Goal: Task Accomplishment & Management: Complete application form

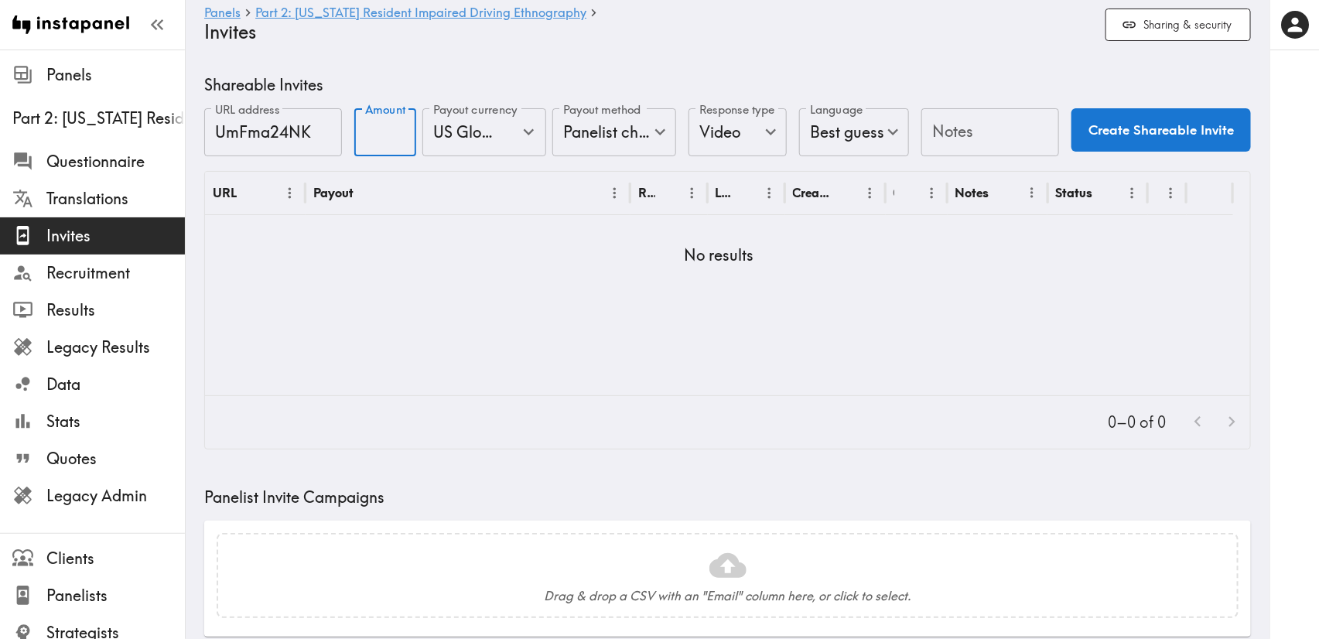
click at [378, 141] on input "Amount" at bounding box center [385, 132] width 62 height 48
type input "25"
click at [949, 118] on div "Notes Notes" at bounding box center [991, 133] width 138 height 50
type input "UI"
click at [1104, 139] on button "Create Shareable Invite" at bounding box center [1162, 129] width 180 height 43
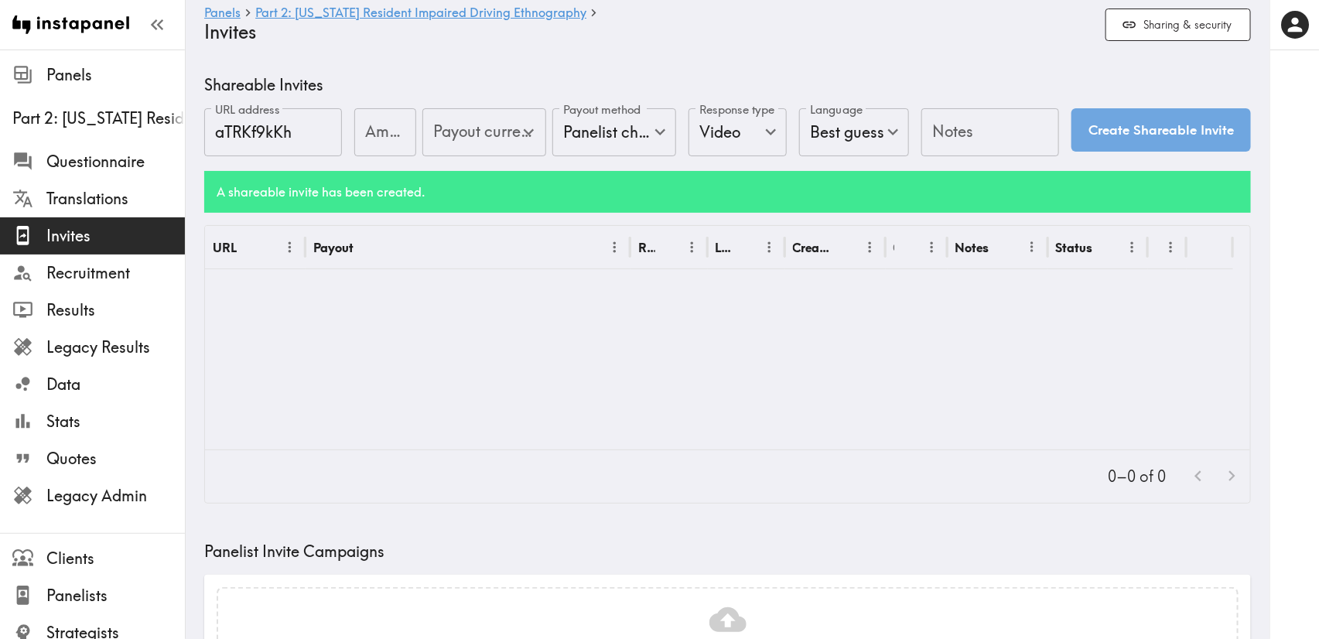
type input "US Global Equivalent - converted and cost-of-living adjusted"
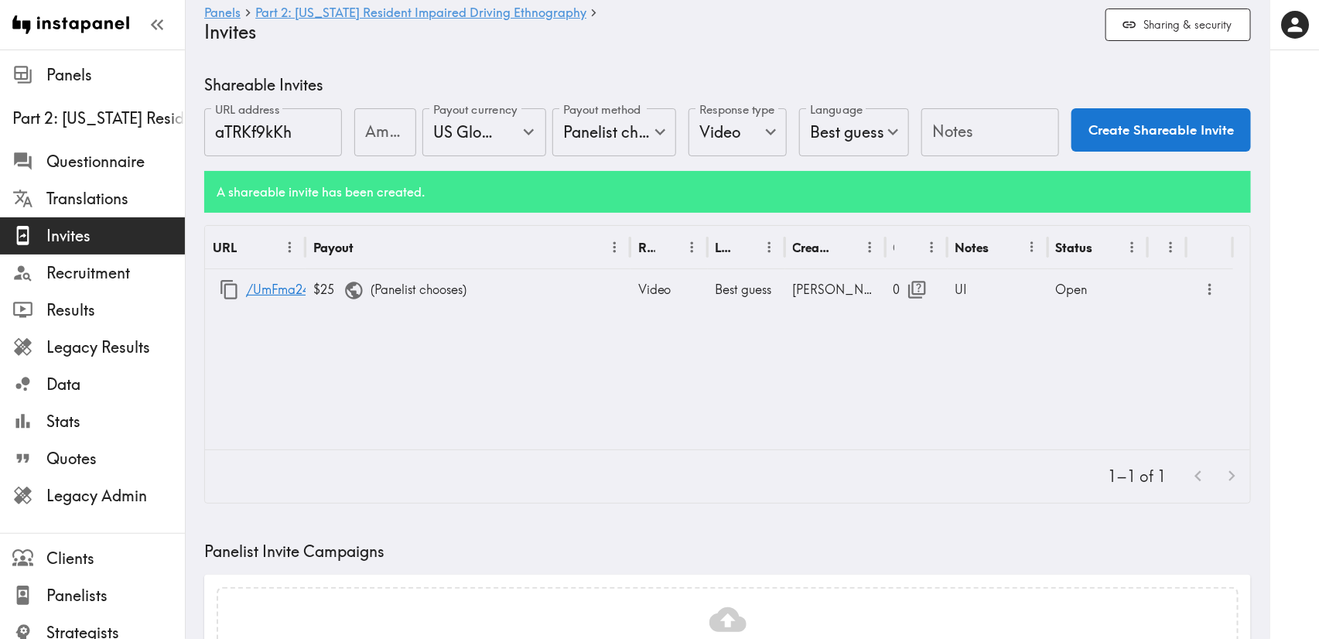
click at [627, 131] on body "Instapanel - Panels - Part 2: [US_STATE] Resident Impaired Driving Ethnography …" at bounding box center [659, 623] width 1319 height 1147
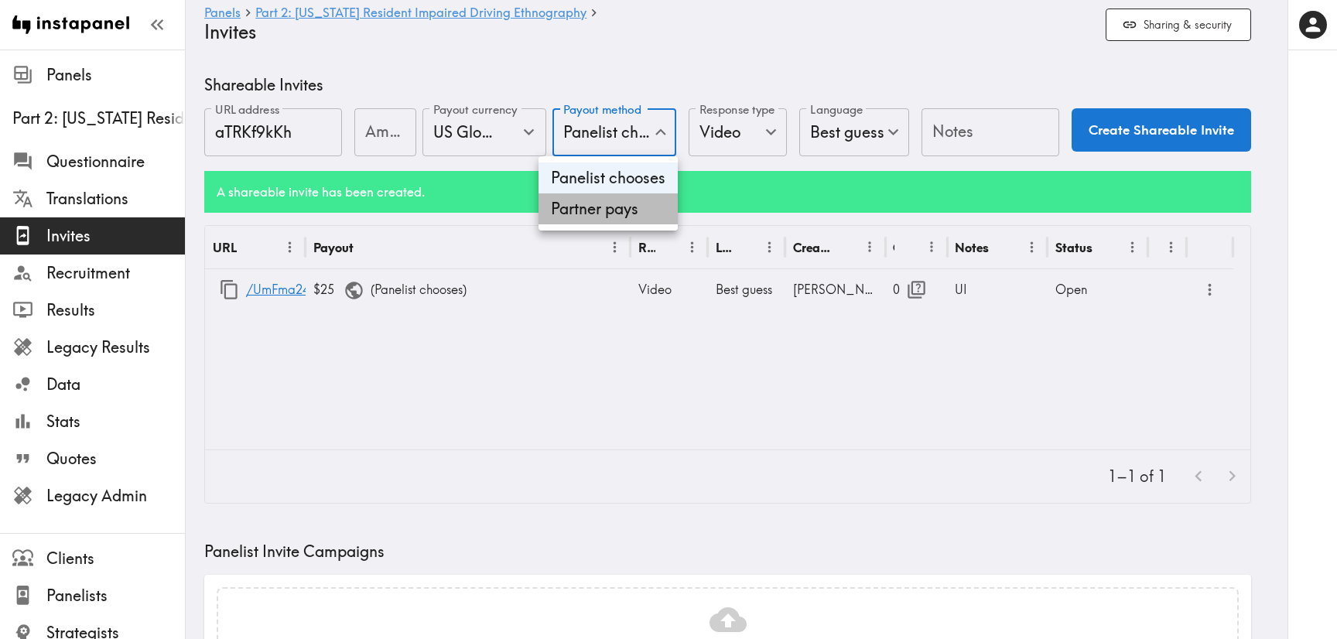
click at [614, 216] on li "Partner pays" at bounding box center [608, 208] width 139 height 31
type input "Partner pays"
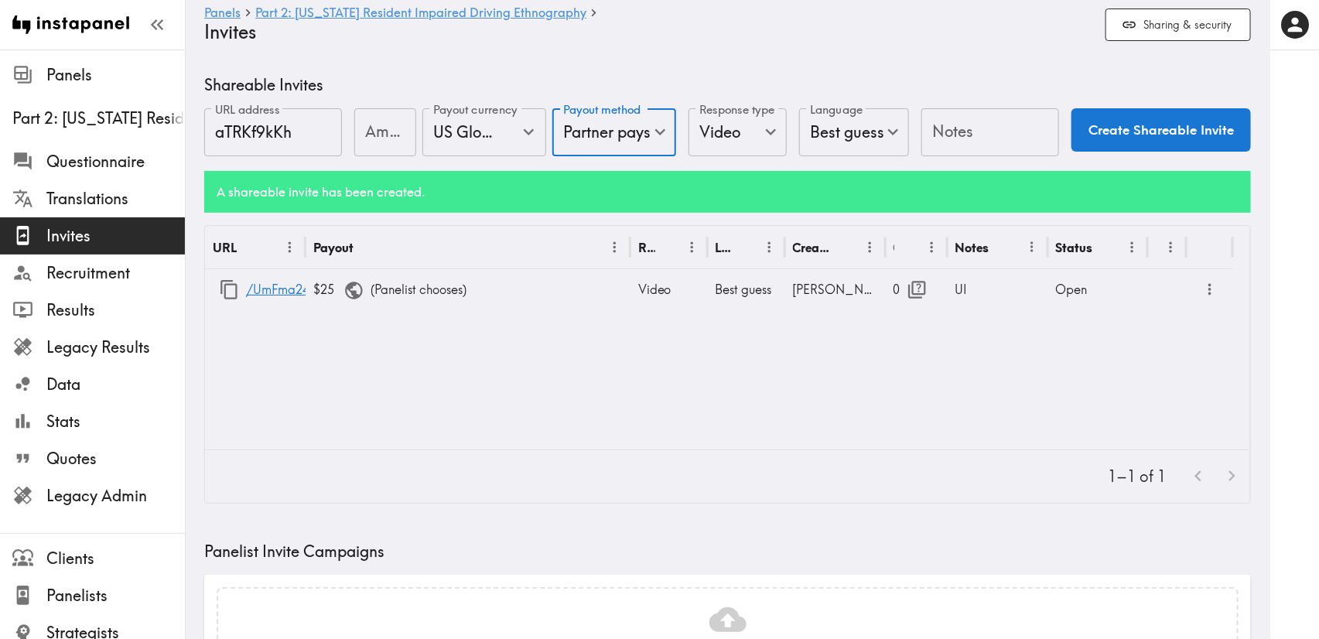
click at [716, 135] on body "Instapanel - Panels - Part 2: [US_STATE] Resident Impaired Driving Ethnography …" at bounding box center [659, 623] width 1319 height 1147
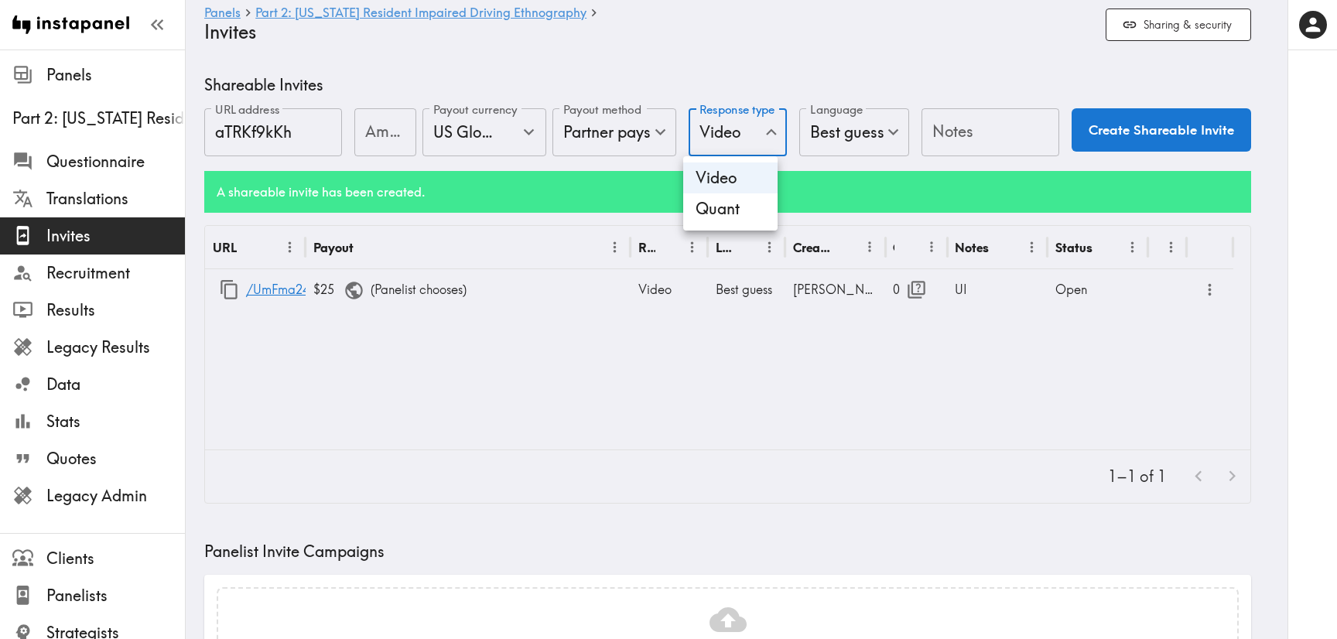
click at [732, 203] on li "Quant" at bounding box center [730, 208] width 94 height 31
type input "Quant"
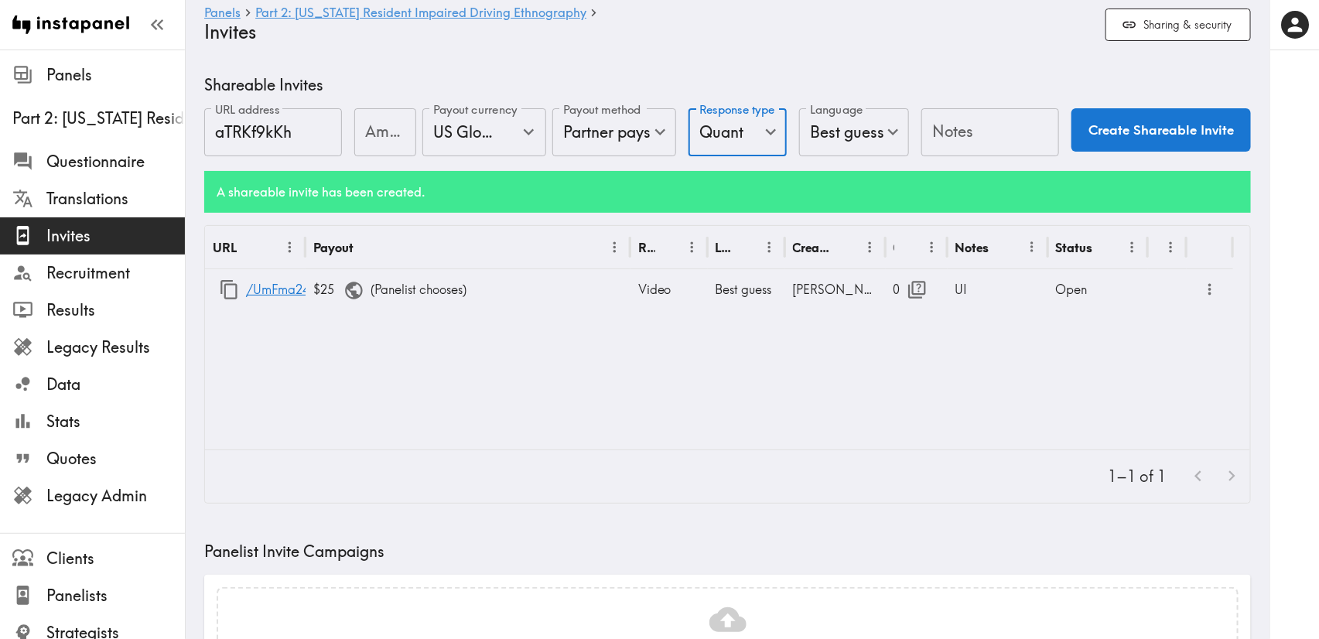
click at [924, 129] on input "Notes" at bounding box center [991, 132] width 138 height 48
type input "CINT"
click at [1076, 131] on button "Create Shareable Invite" at bounding box center [1162, 129] width 180 height 43
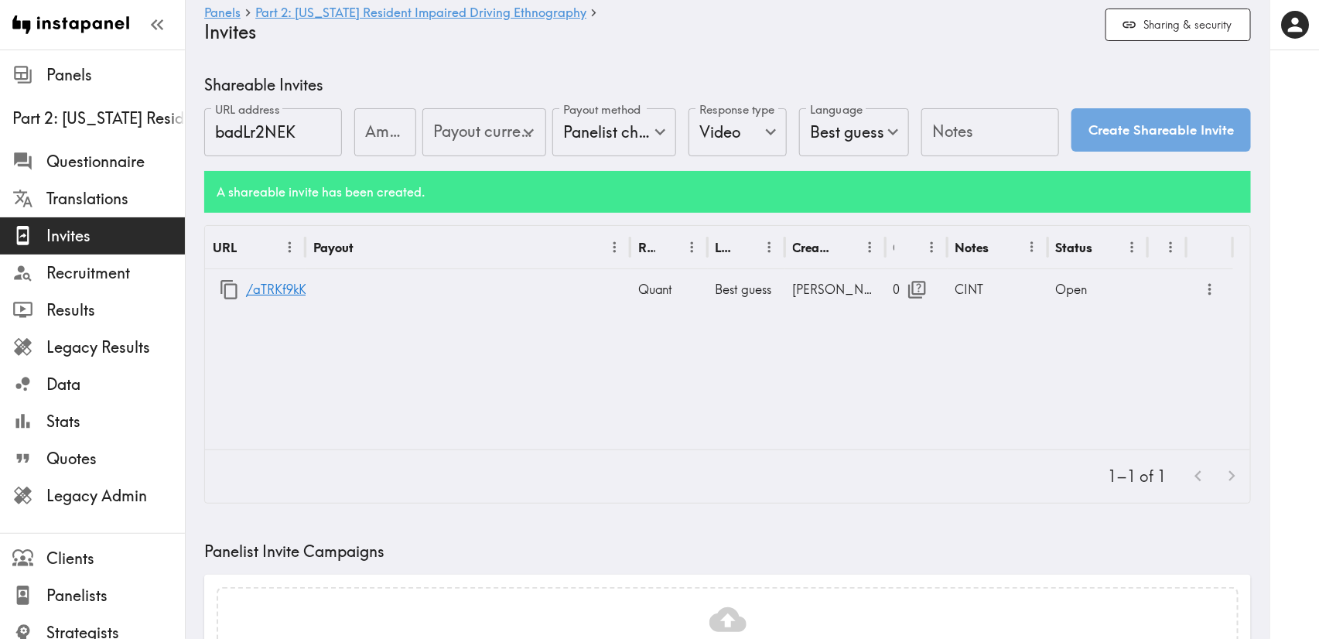
type input "US Global Equivalent - converted and cost-of-living adjusted"
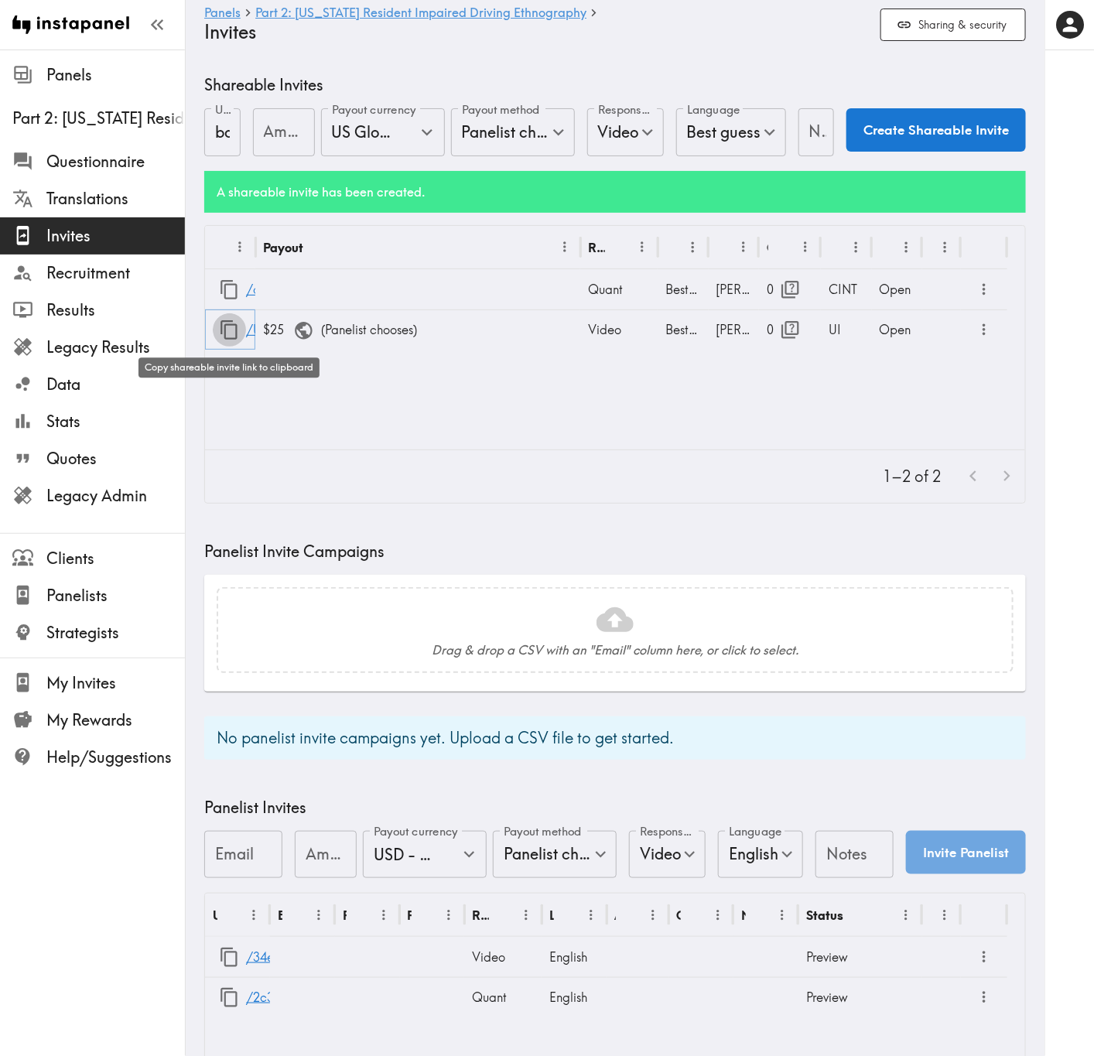
click at [232, 334] on icon "button" at bounding box center [229, 330] width 21 height 21
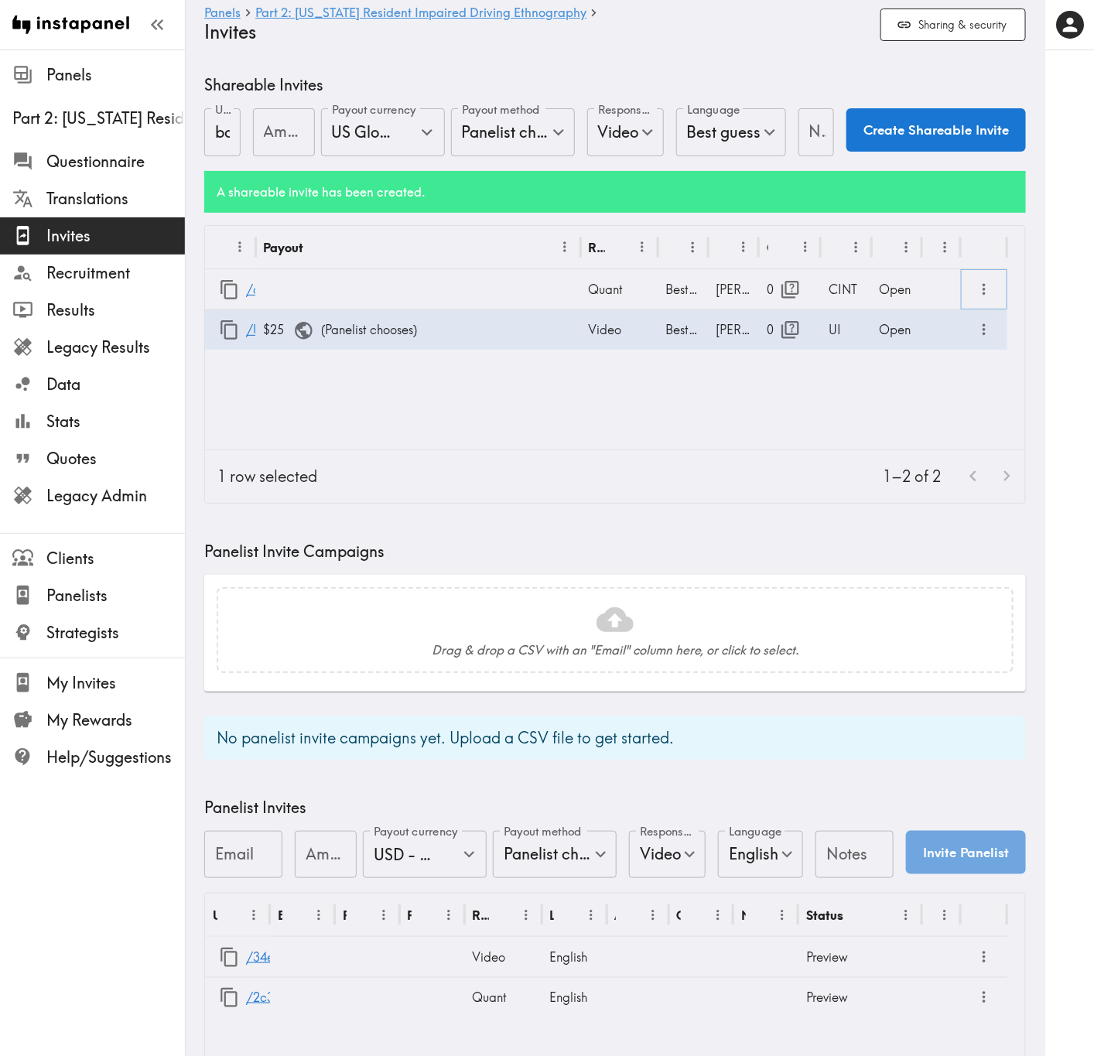
click at [985, 289] on icon "more" at bounding box center [985, 290] width 18 height 18
click at [976, 328] on li "Partner Redirect Links" at bounding box center [910, 325] width 175 height 31
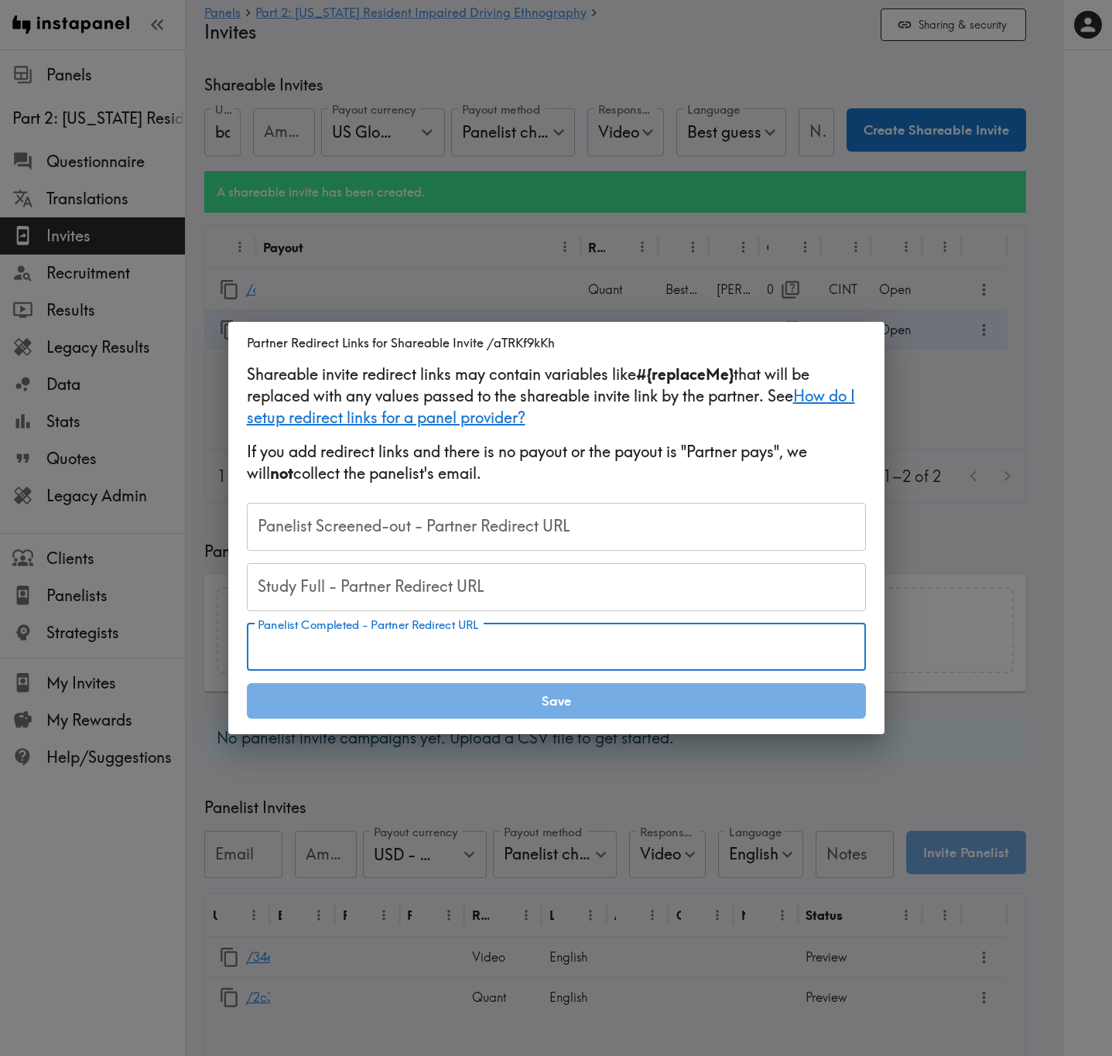
click at [715, 638] on input "Panelist Completed - Partner Redirect URL" at bounding box center [556, 648] width 619 height 48
paste input "https://[DOMAIN_NAME]/cb?token=52028cc1-3910-45f2-811b-6c0a33c23460&RID=#{RID}"
type input "https://[DOMAIN_NAME]/cb?token=52028cc1-3910-45f2-811b-6c0a33c23460&RID=#{RID}"
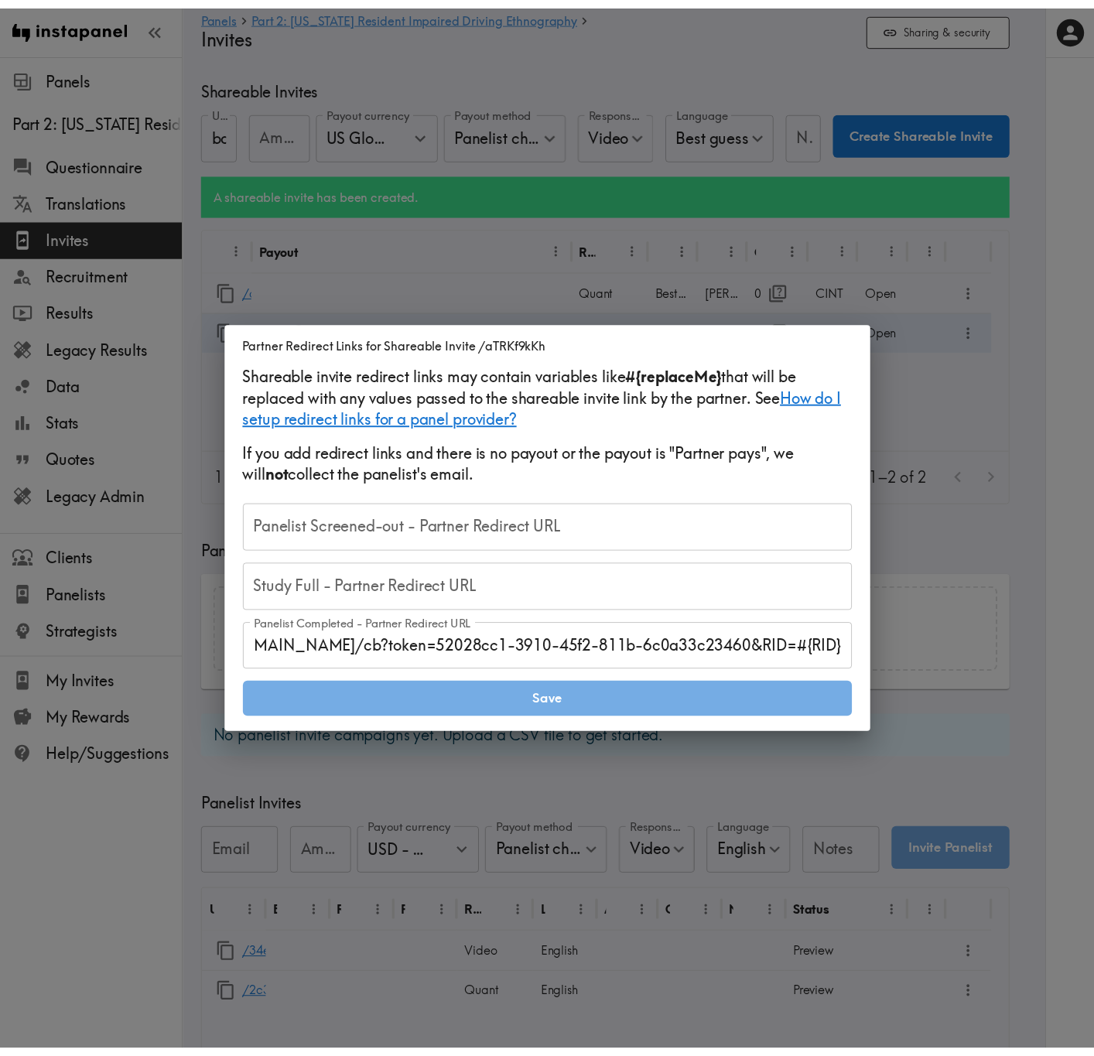
scroll to position [0, 0]
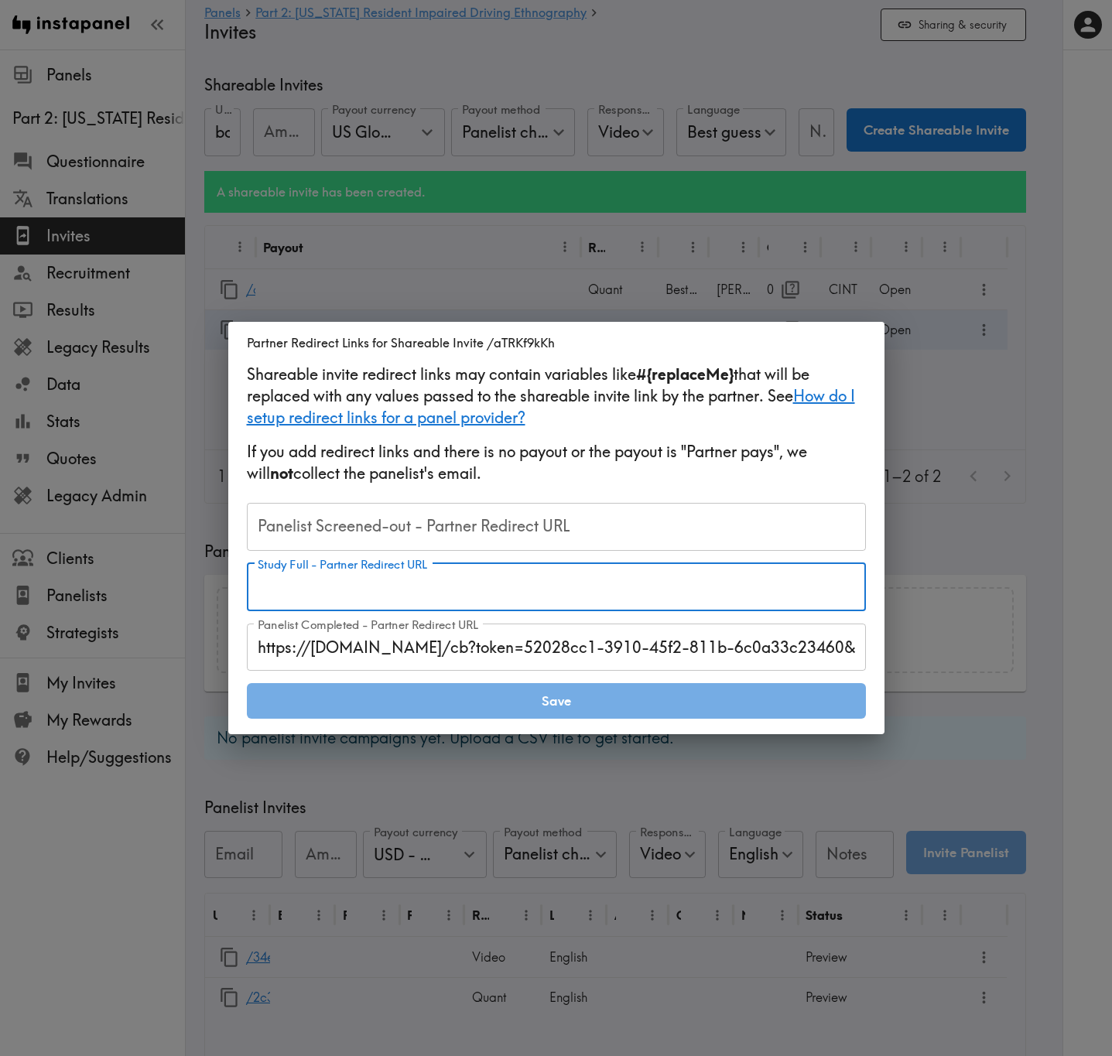
click at [722, 597] on input "Study Full - Partner Redirect URL" at bounding box center [556, 587] width 619 height 48
paste input "https://[DOMAIN_NAME]/s/ClientCallBack.aspx?RIS=40&RID=#{RID}"
type input "https://[DOMAIN_NAME]/s/ClientCallBack.aspx?RIS=40&RID=#{RID}"
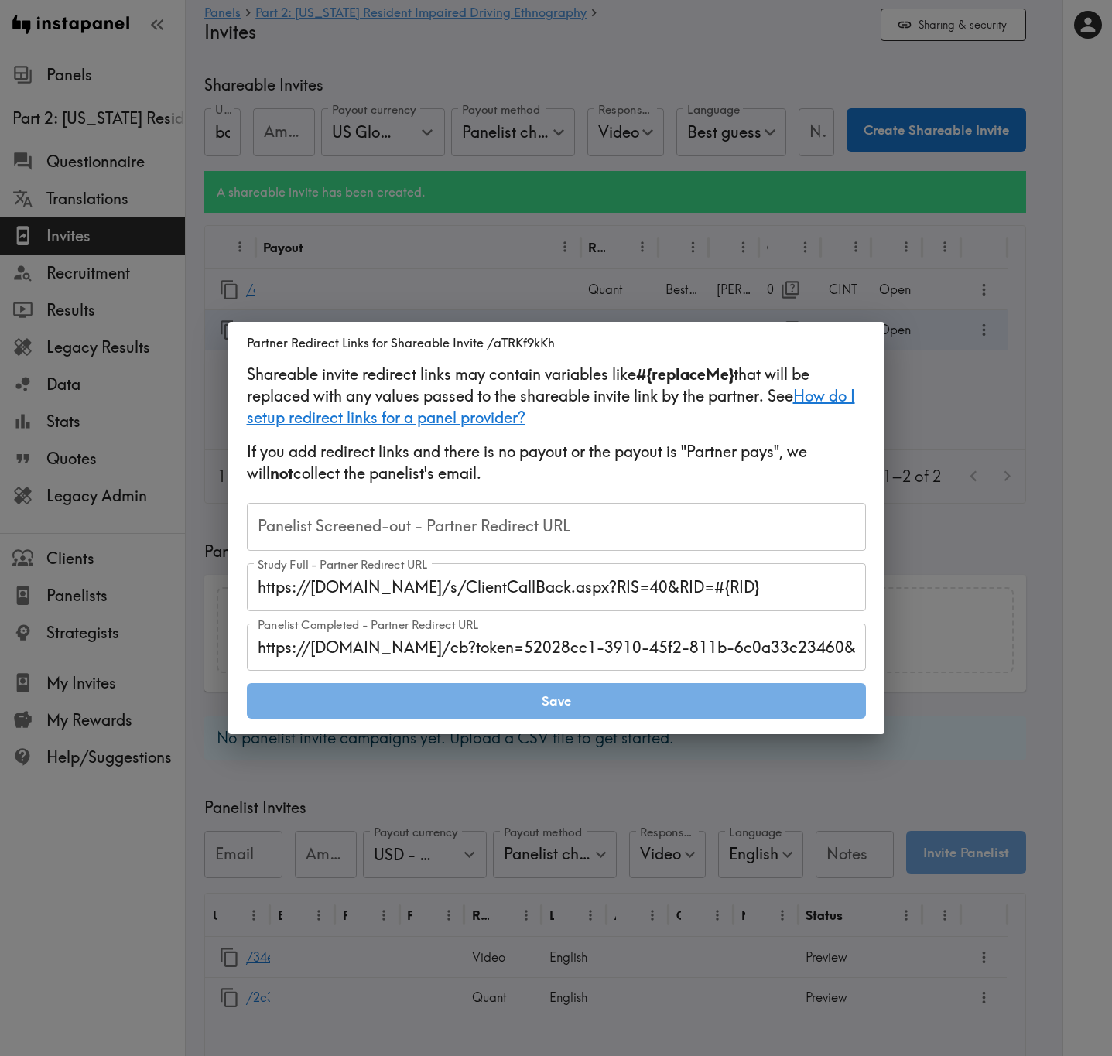
click at [760, 520] on input "Panelist Screened-out - Partner Redirect URL" at bounding box center [556, 527] width 619 height 48
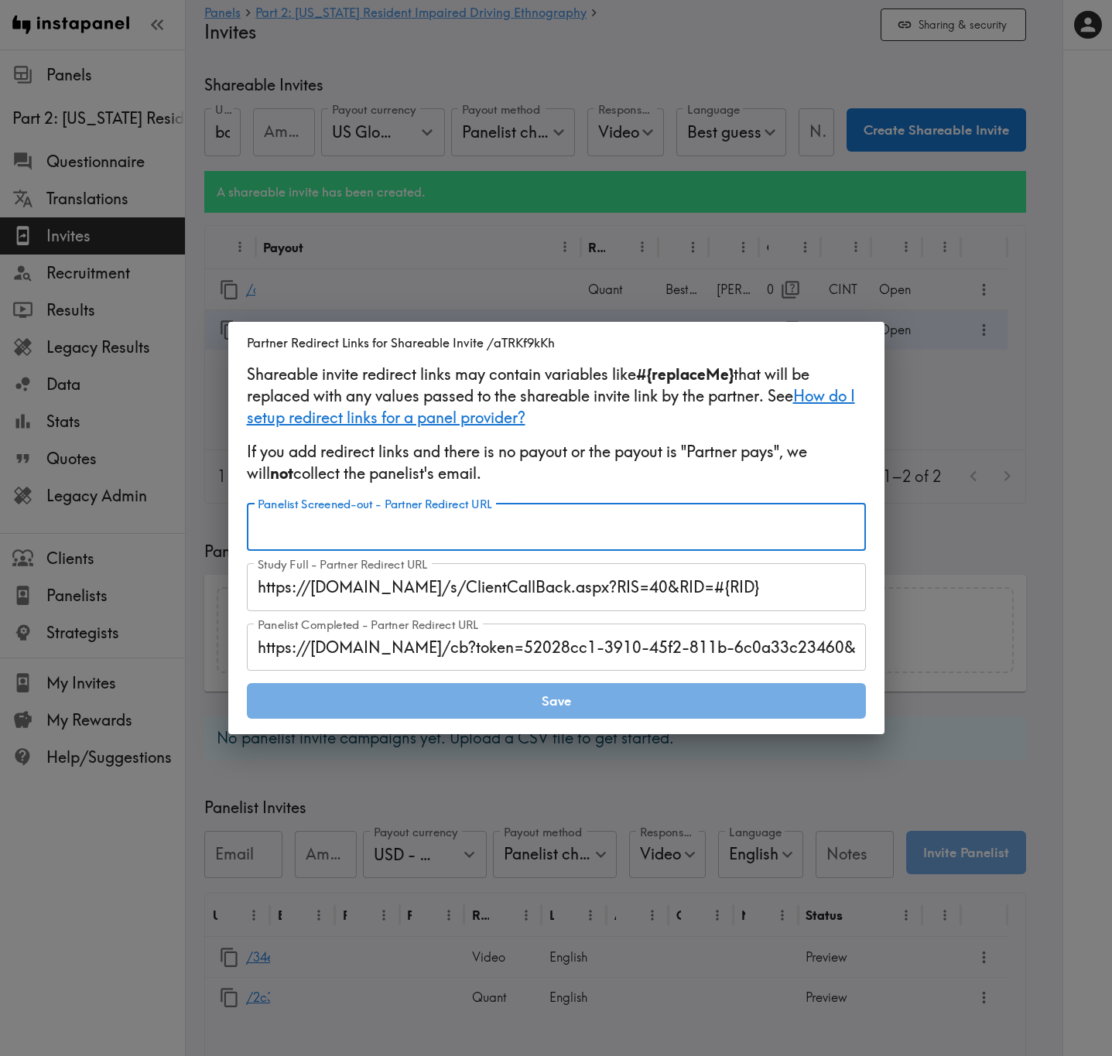
paste input "https://[DOMAIN_NAME]/s/ClientCallBack.aspx?RIS=20&RID=#{RID}"
type input "https://[DOMAIN_NAME]/s/ClientCallBack.aspx?RIS=20&RID=#{RID}"
click at [611, 638] on button "Save" at bounding box center [556, 701] width 619 height 36
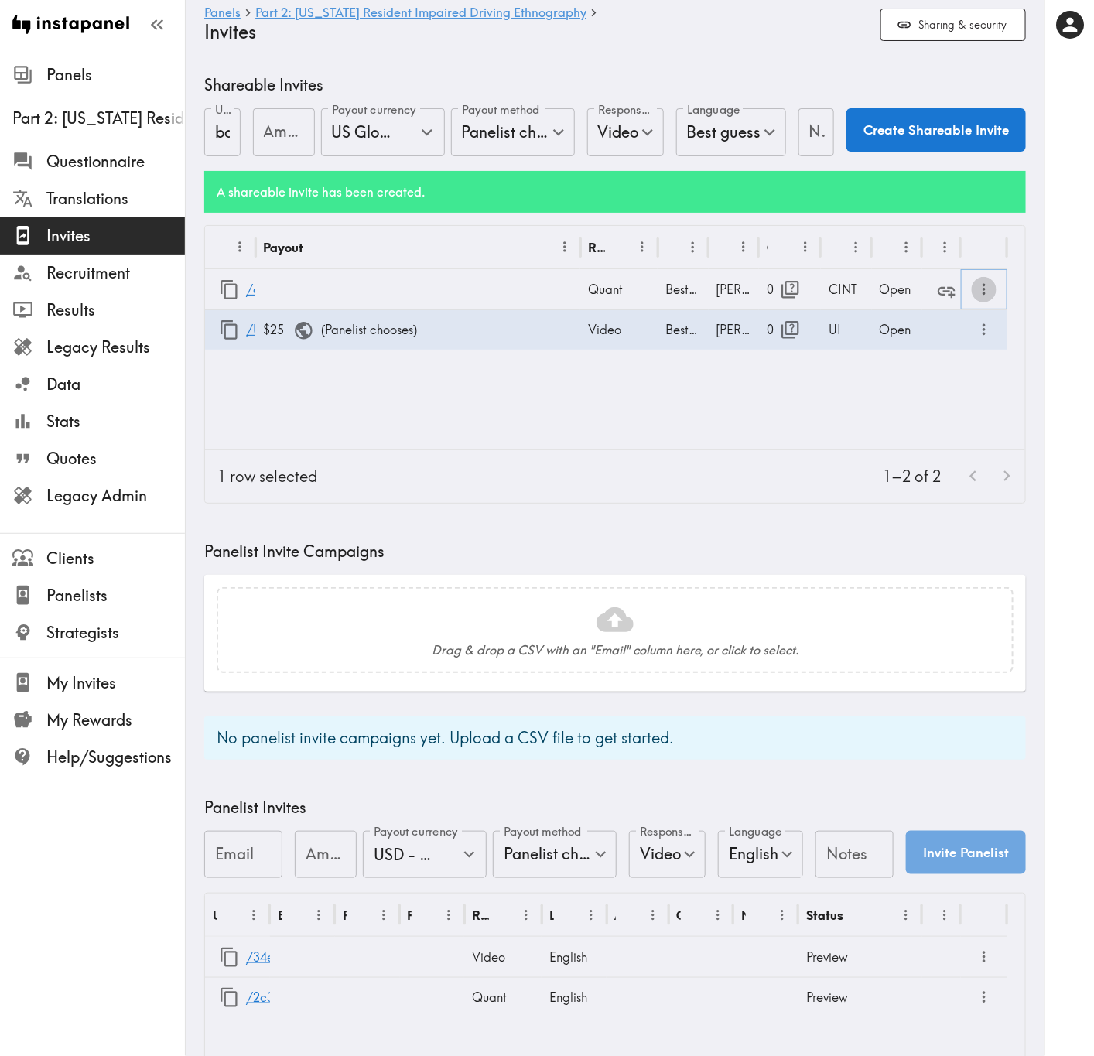
click at [983, 295] on icon "more" at bounding box center [985, 290] width 18 height 18
click at [966, 321] on li "Partner Redirect Links" at bounding box center [910, 325] width 175 height 31
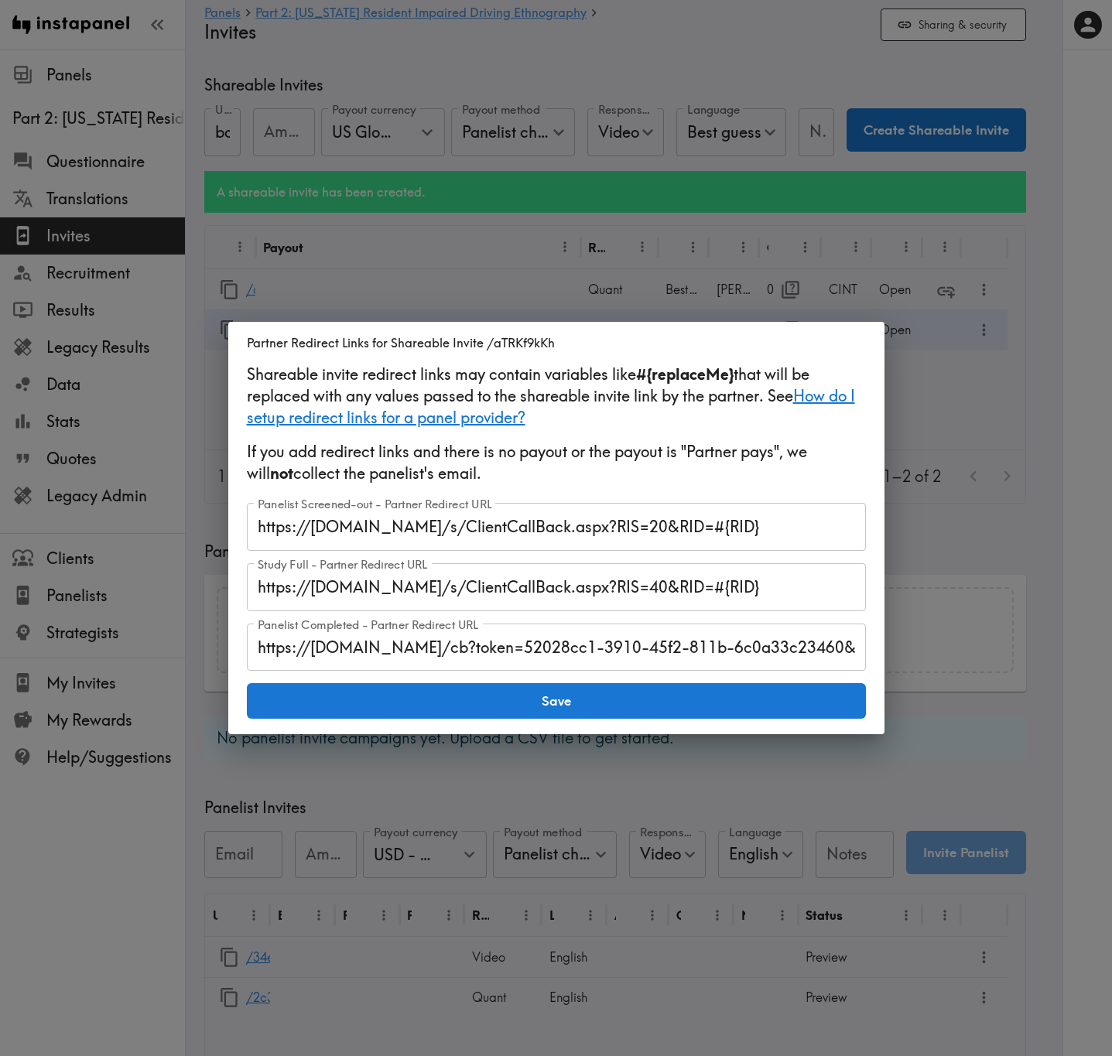
click at [990, 532] on div "Partner Redirect Links for Shareable Invite /aTRKf9kKh Shareable invite redirec…" at bounding box center [556, 528] width 1112 height 1056
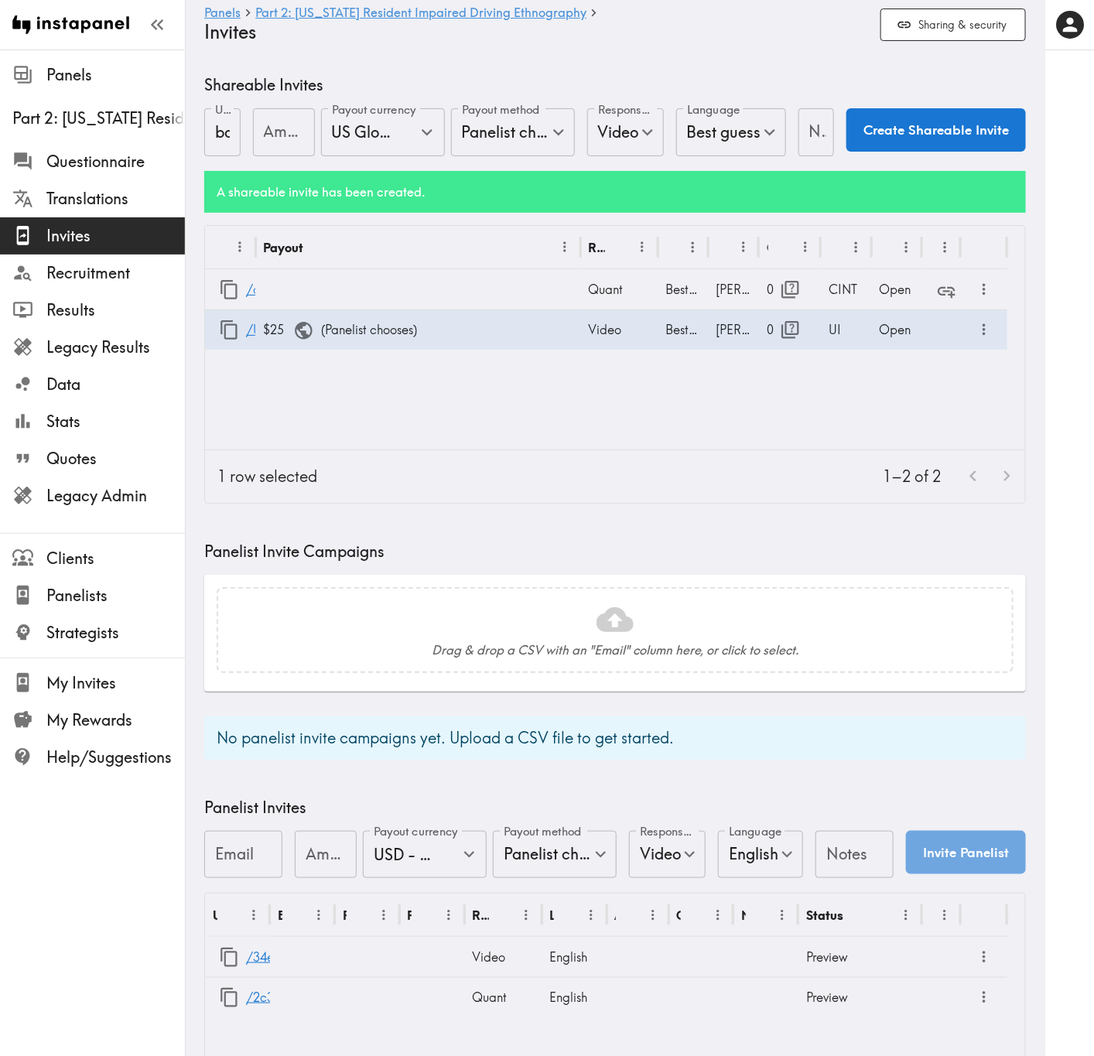
click at [648, 456] on div "1–2 of 2" at bounding box center [678, 476] width 696 height 53
click at [221, 295] on icon "button" at bounding box center [229, 289] width 21 height 21
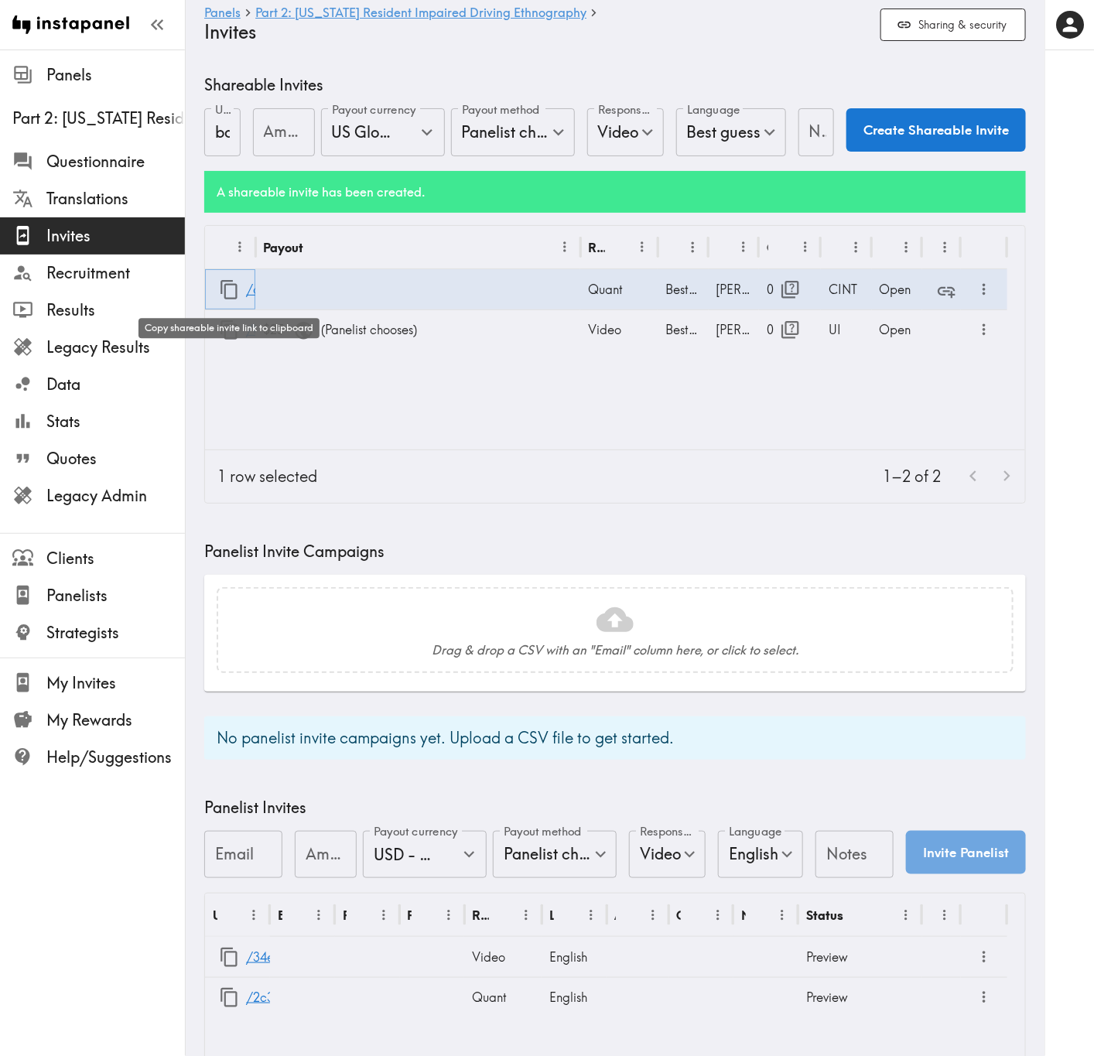
click at [231, 293] on icon "button" at bounding box center [229, 289] width 21 height 21
